Goal: Check status: Check status

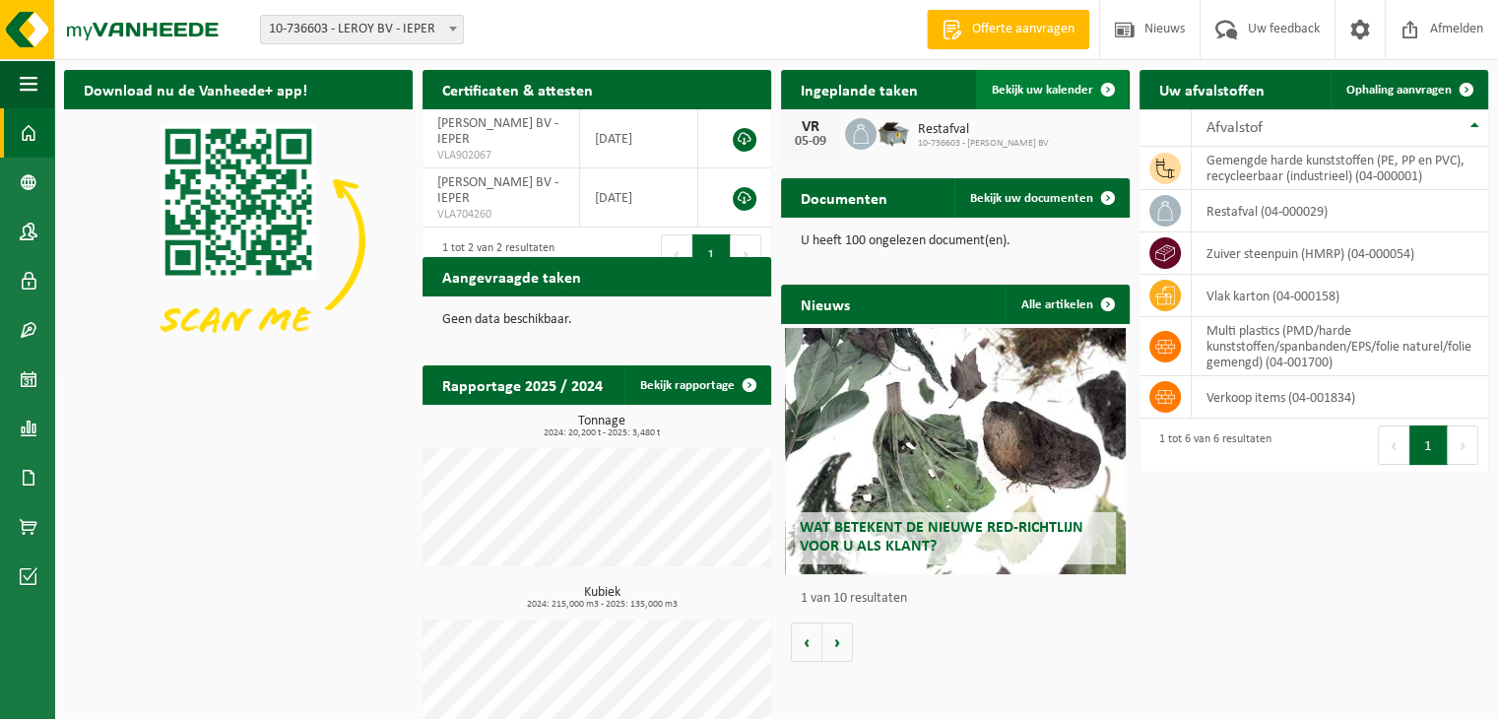
click at [1058, 89] on span "Bekijk uw kalender" at bounding box center [1042, 90] width 101 height 13
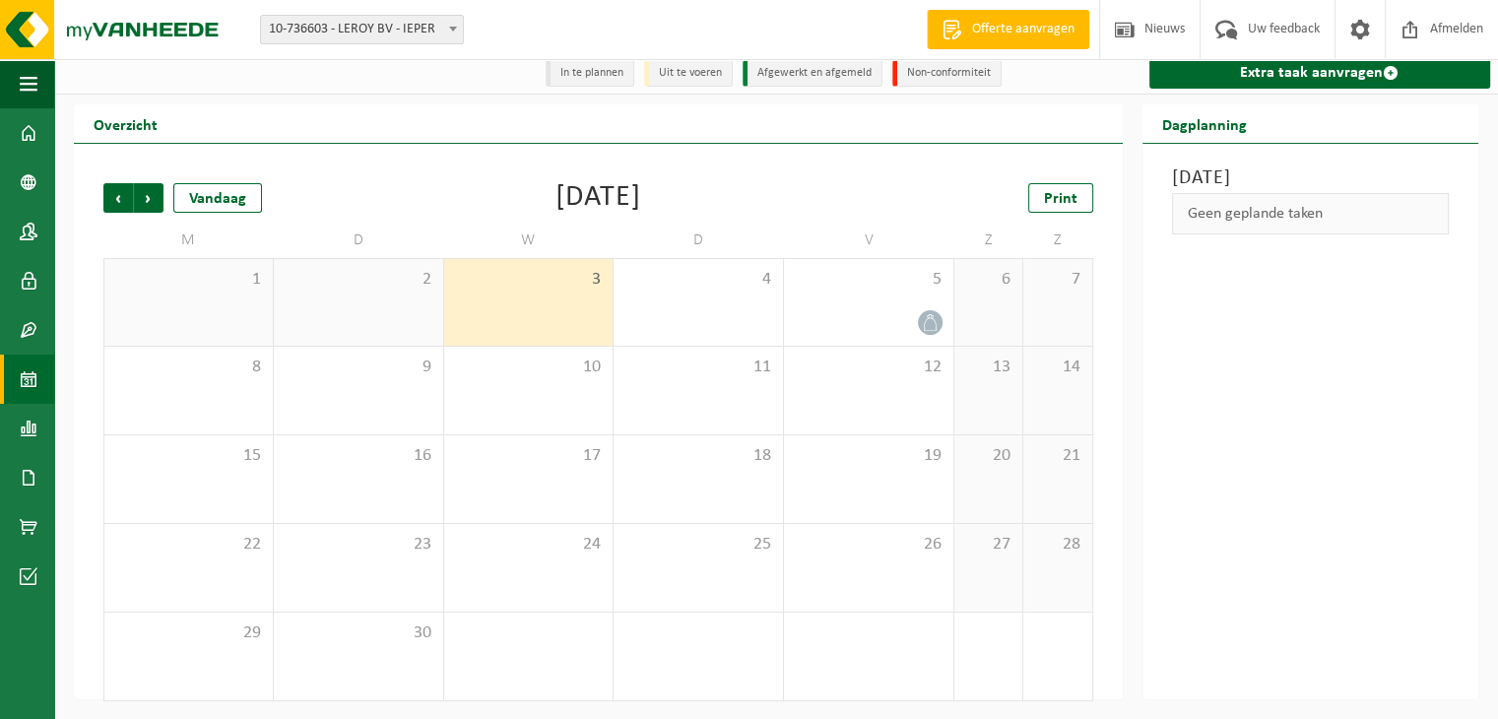
scroll to position [12, 0]
click at [105, 195] on span "Vorige" at bounding box center [118, 196] width 30 height 30
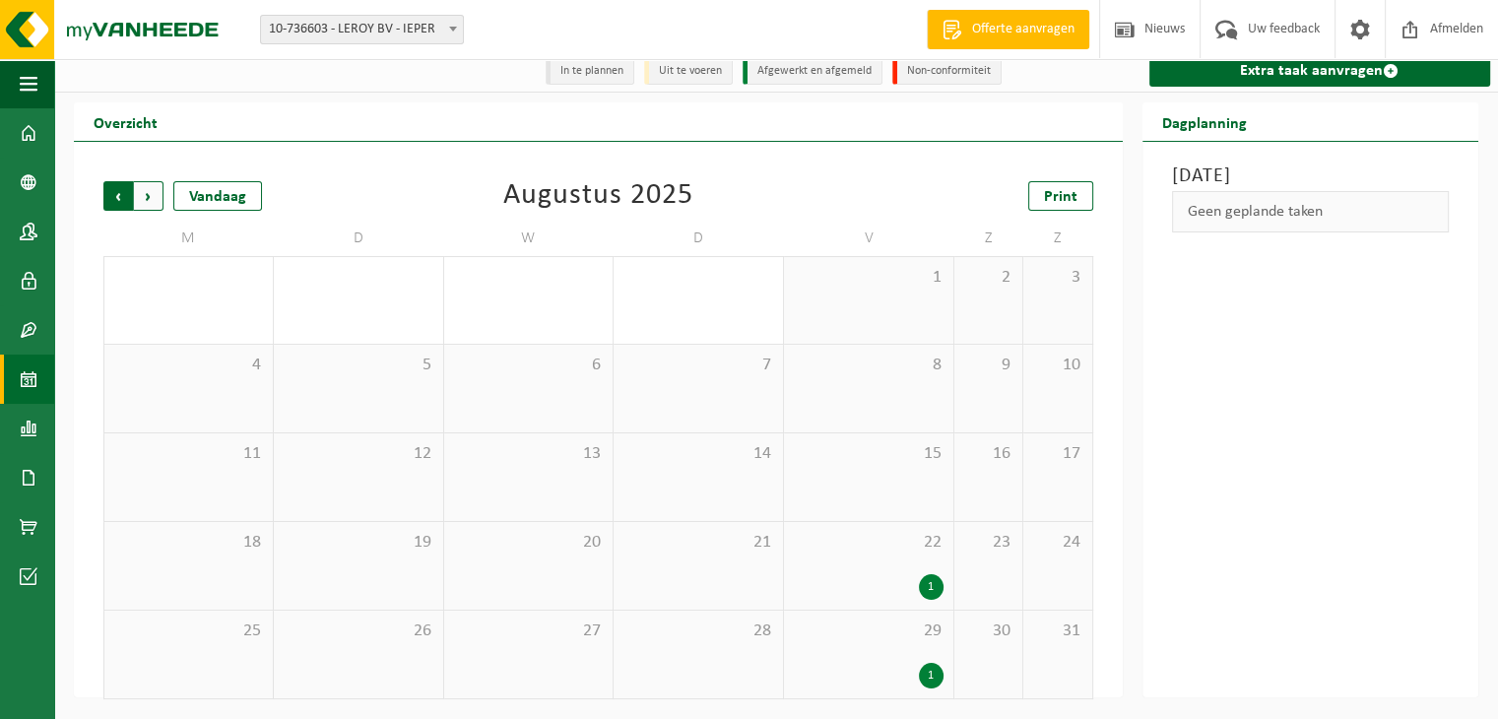
click at [144, 194] on span "Volgende" at bounding box center [149, 196] width 30 height 30
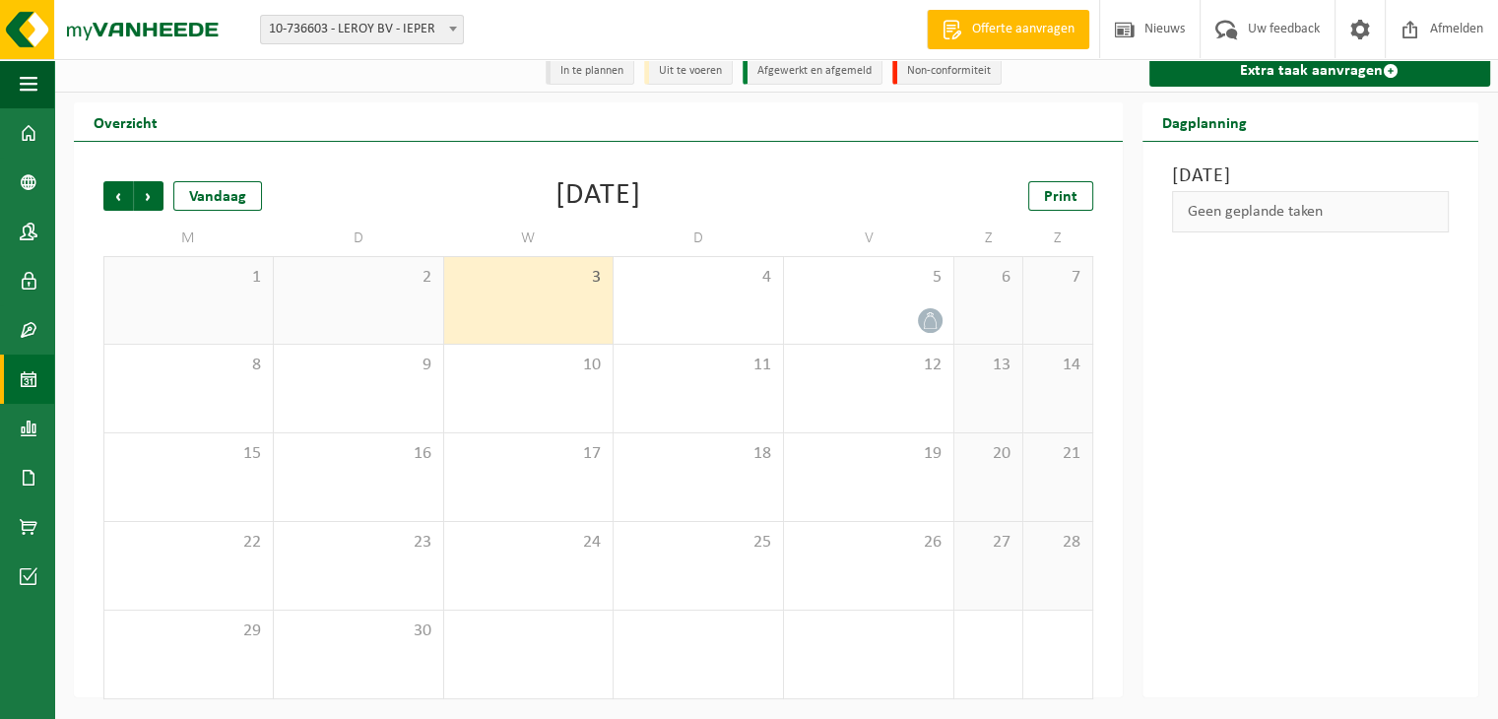
click at [144, 194] on span "Volgende" at bounding box center [149, 196] width 30 height 30
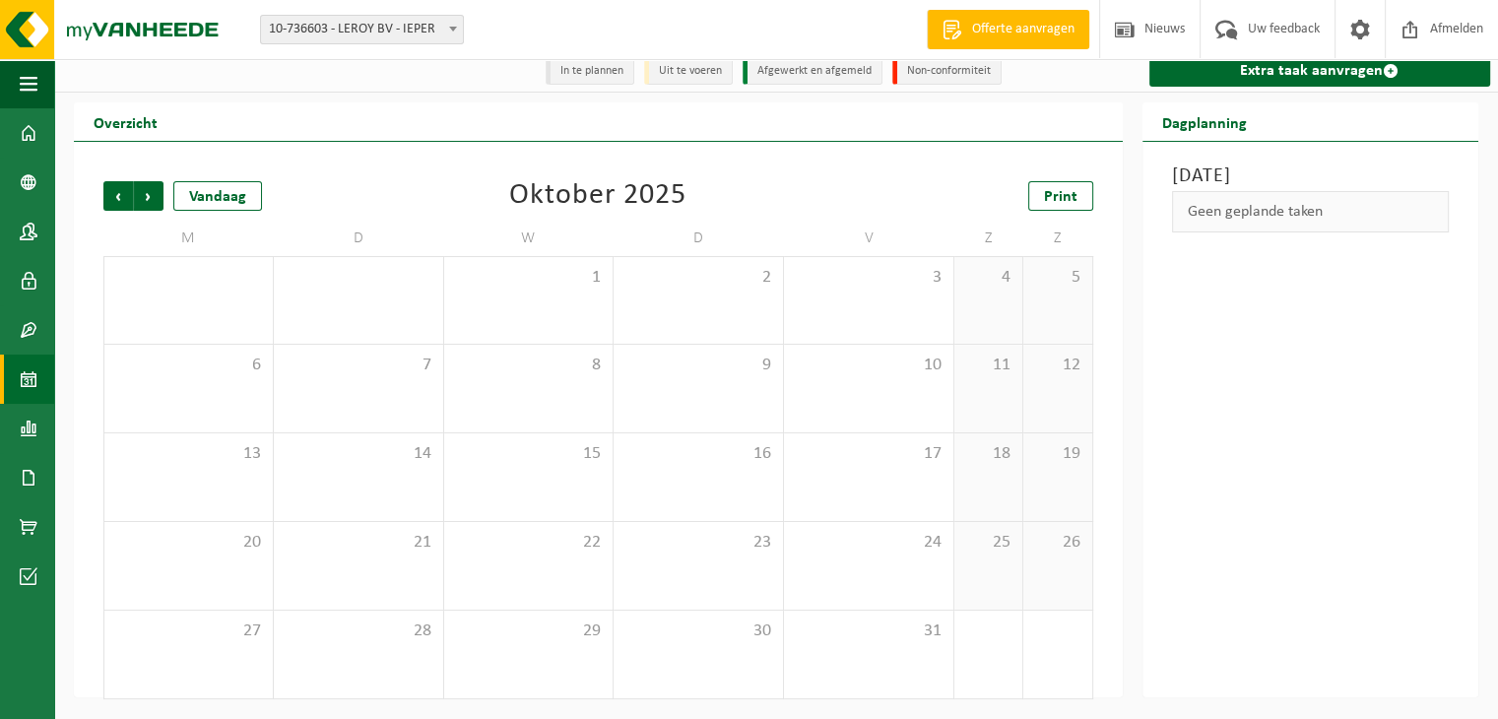
click at [144, 194] on span "Volgende" at bounding box center [149, 196] width 30 height 30
click at [121, 197] on span "Vorige" at bounding box center [118, 196] width 30 height 30
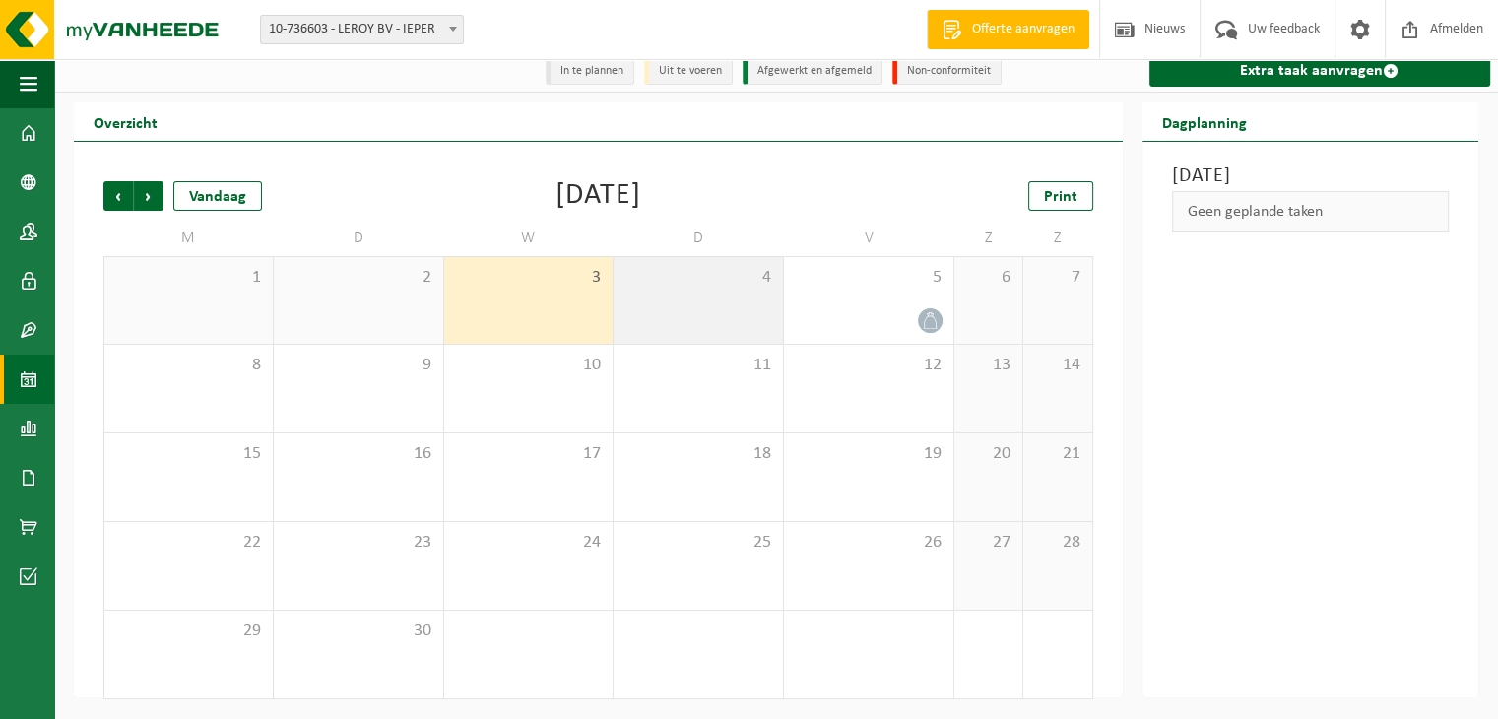
click at [707, 313] on div "4" at bounding box center [697, 300] width 169 height 87
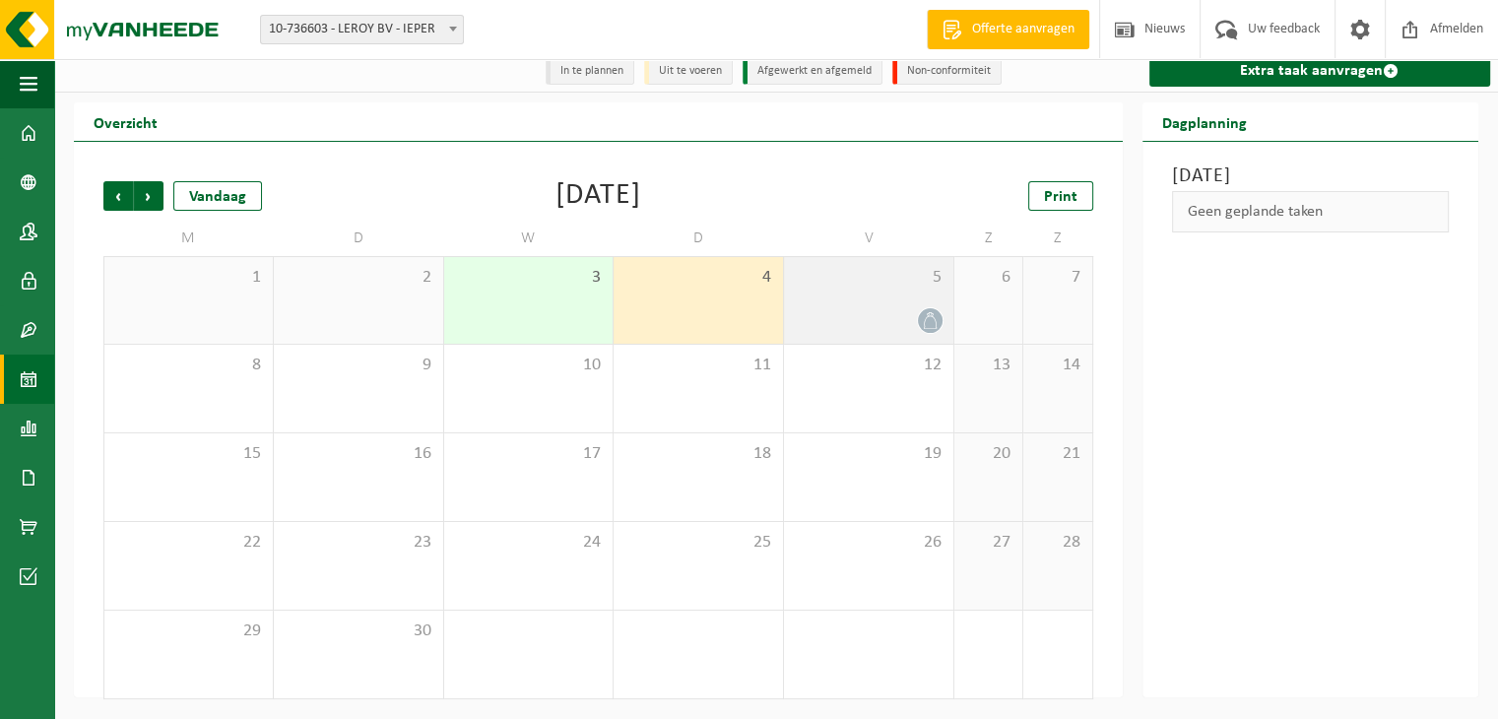
click at [818, 299] on div "5" at bounding box center [868, 300] width 169 height 87
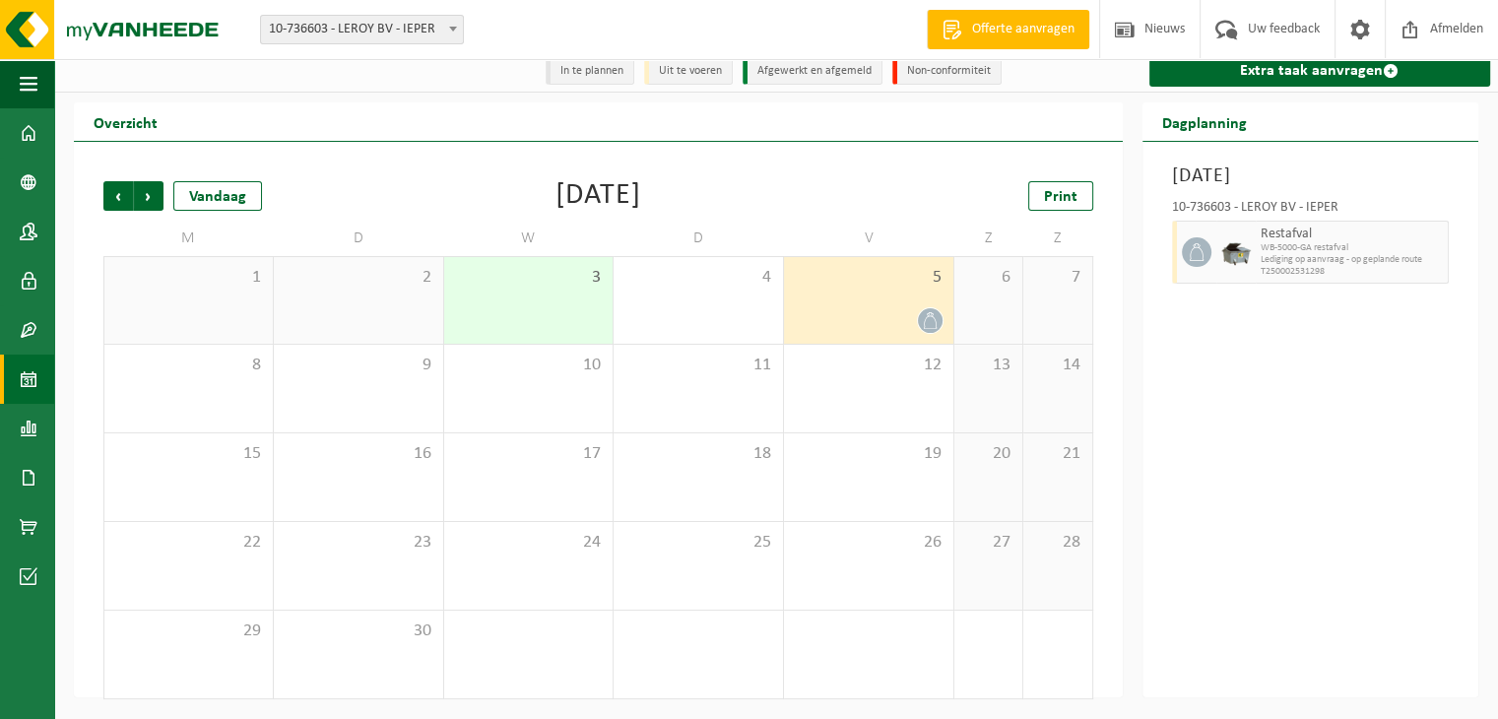
click at [539, 297] on div "3" at bounding box center [528, 300] width 169 height 87
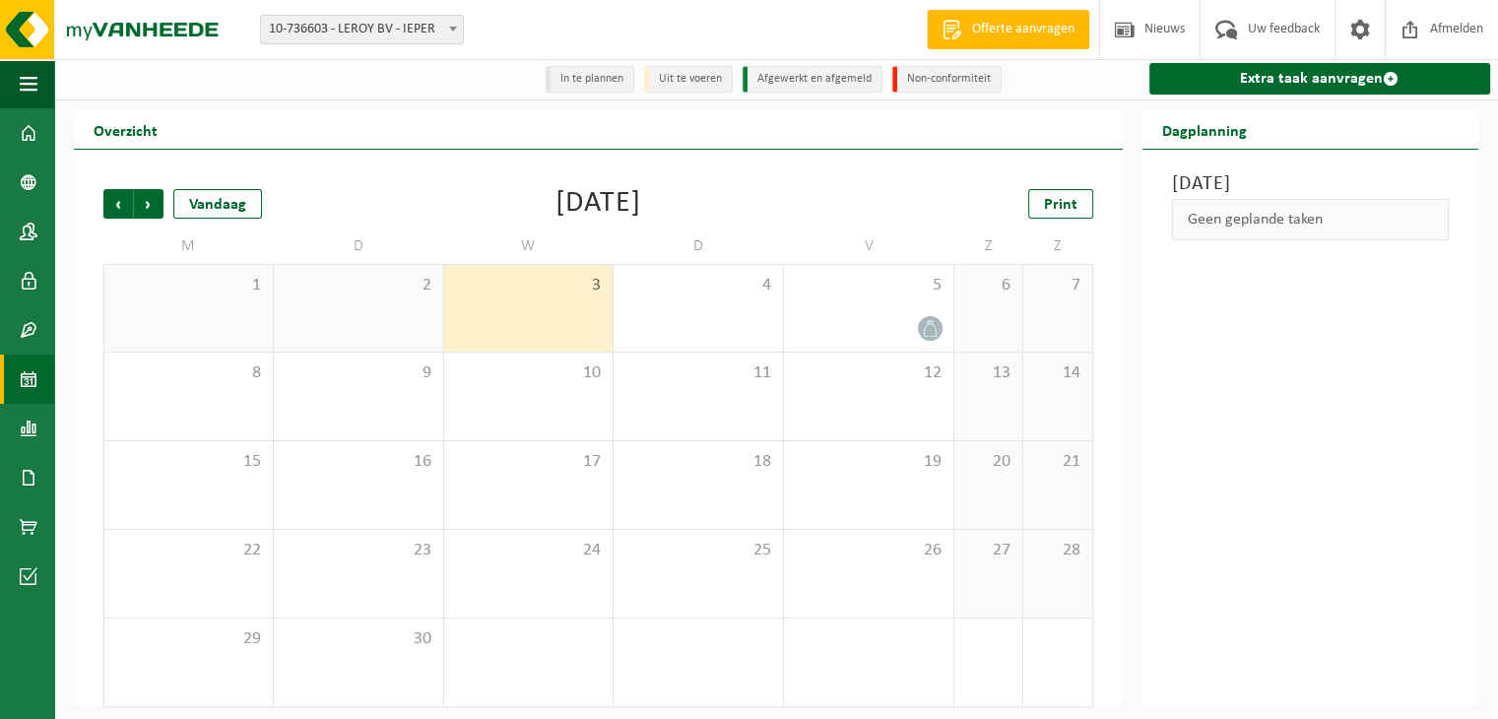
scroll to position [0, 0]
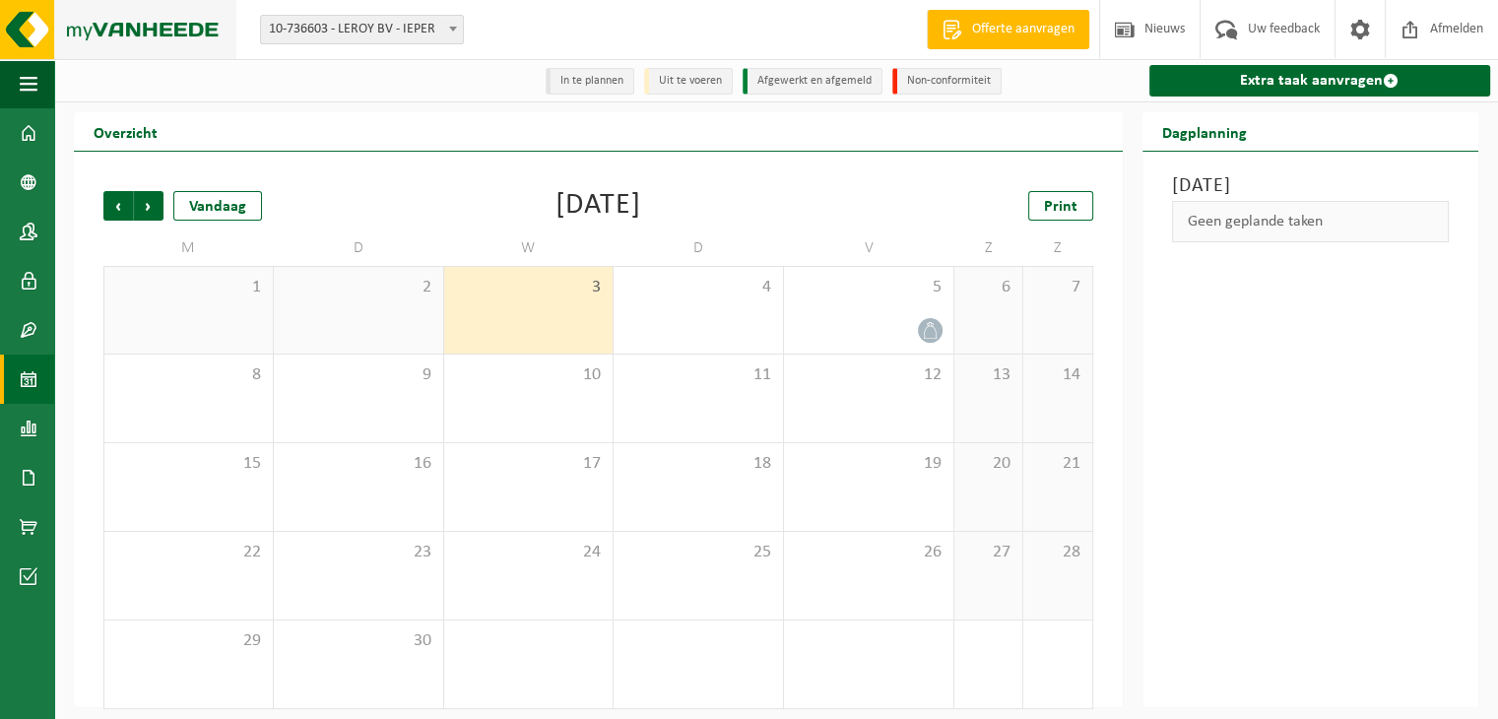
click at [172, 32] on img at bounding box center [118, 29] width 236 height 59
